Goal: Information Seeking & Learning: Get advice/opinions

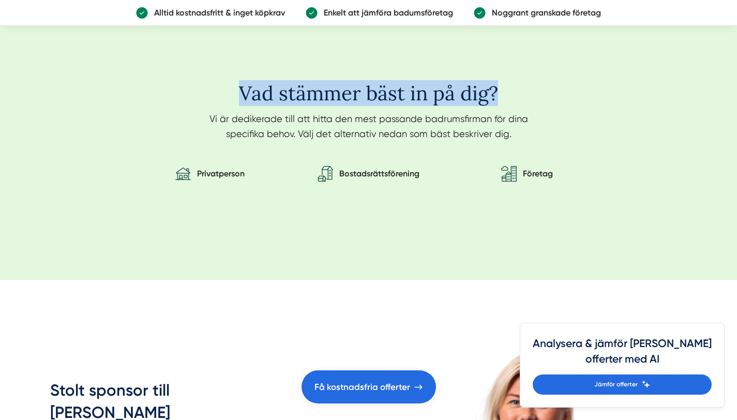
drag, startPoint x: 236, startPoint y: 91, endPoint x: 506, endPoint y: 98, distance: 270.1
click at [506, 98] on h2 "Vad stämmer bäst in på dig?" at bounding box center [369, 96] width 348 height 29
copy h2 "Vad stämmer bäst in på dig?"
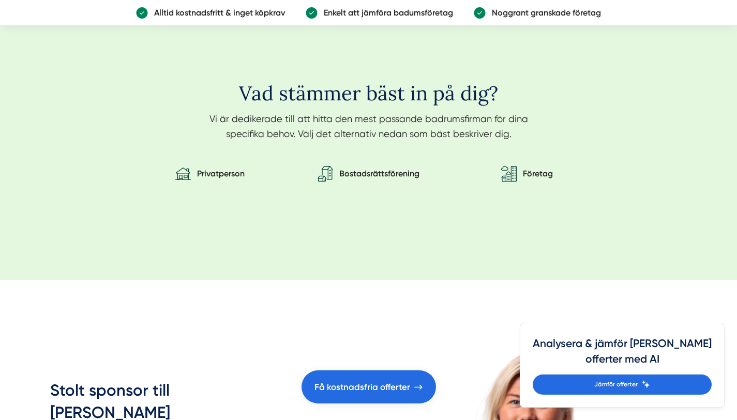
click at [334, 126] on p "Vi är dedikerade till att hitta den mest passande badrumsfirman för dina specif…" at bounding box center [369, 128] width 348 height 35
click at [333, 118] on p "Vi är dedikerade till att hitta den mest passande badrumsfirman för dina specif…" at bounding box center [369, 128] width 348 height 35
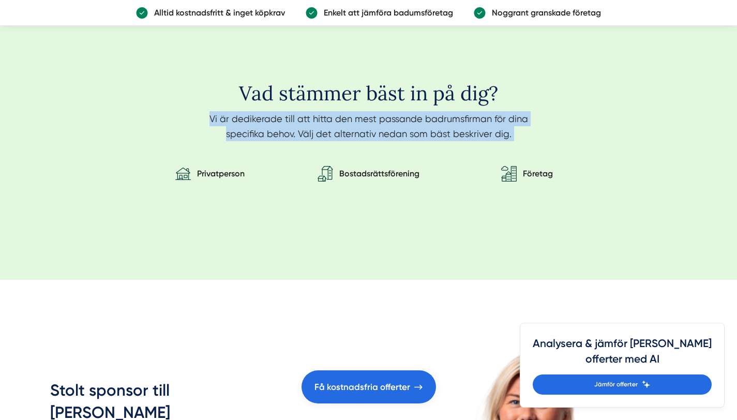
click at [333, 118] on p "Vi är dedikerade till att hitta den mest passande badrumsfirman för dina specif…" at bounding box center [369, 128] width 348 height 35
copy div "Vi är dedikerade till att hitta den mest passande badrumsfirman för dina specif…"
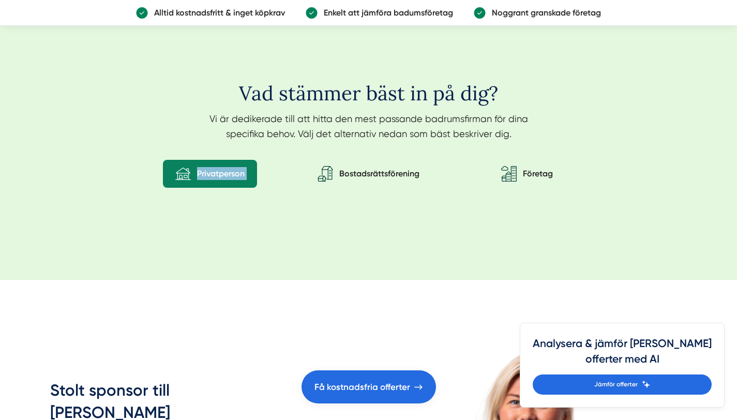
drag, startPoint x: 132, startPoint y: 175, endPoint x: 206, endPoint y: 172, distance: 73.5
click at [206, 172] on div "Vad stämmer bäst in på dig? Vi är dedikerade till att hitta den mest passande b…" at bounding box center [368, 133] width 637 height 201
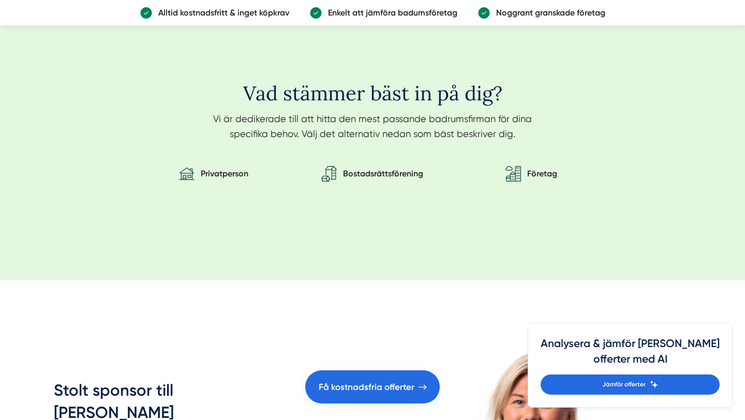
click at [196, 150] on div "Vad stämmer bäst in på dig? Vi är dedikerade till att hitta den mest passande b…" at bounding box center [372, 133] width 637 height 201
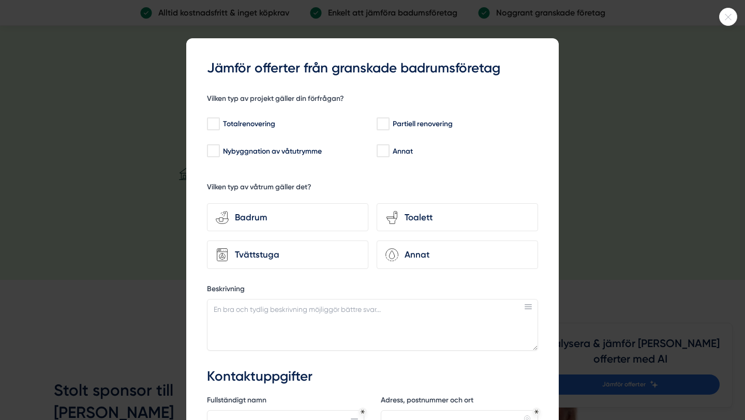
scroll to position [1393, 0]
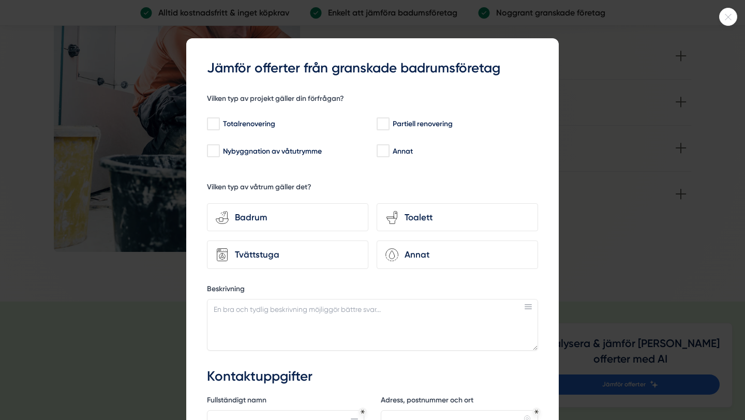
click at [726, 19] on icon at bounding box center [728, 17] width 17 height 6
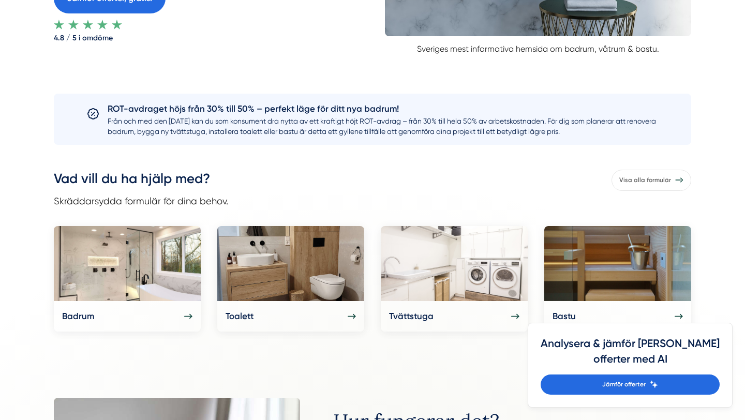
scroll to position [356, 0]
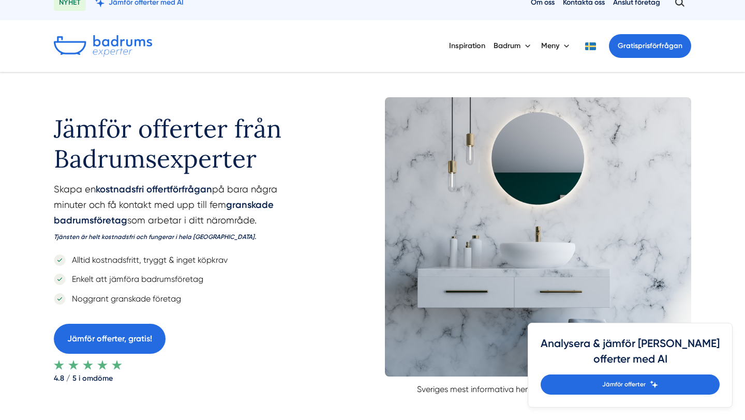
scroll to position [13, 0]
